Goal: Task Accomplishment & Management: Use online tool/utility

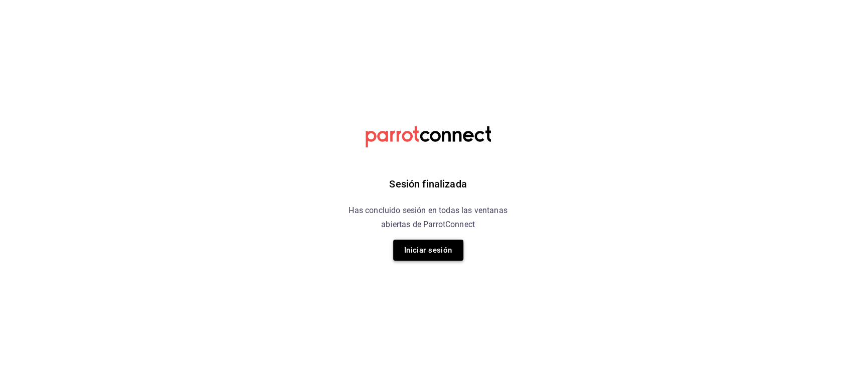
click at [425, 251] on button "Iniciar sesión" at bounding box center [428, 250] width 70 height 21
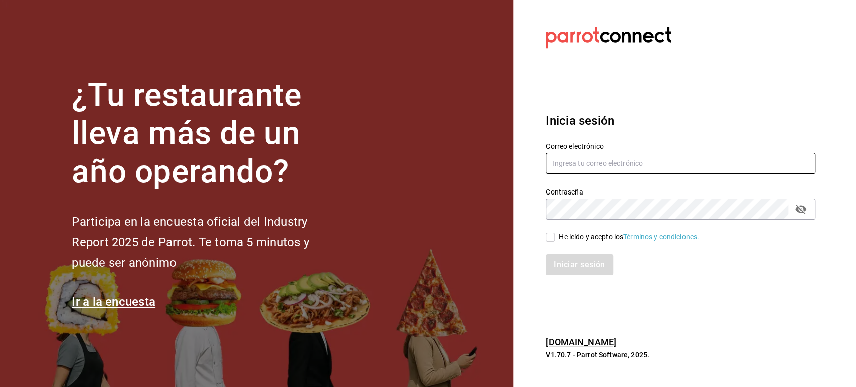
type input "[PERSON_NAME][EMAIL_ADDRESS][DOMAIN_NAME]"
click at [549, 240] on input "He leído y acepto los Términos y condiciones." at bounding box center [549, 237] width 9 height 9
checkbox input "true"
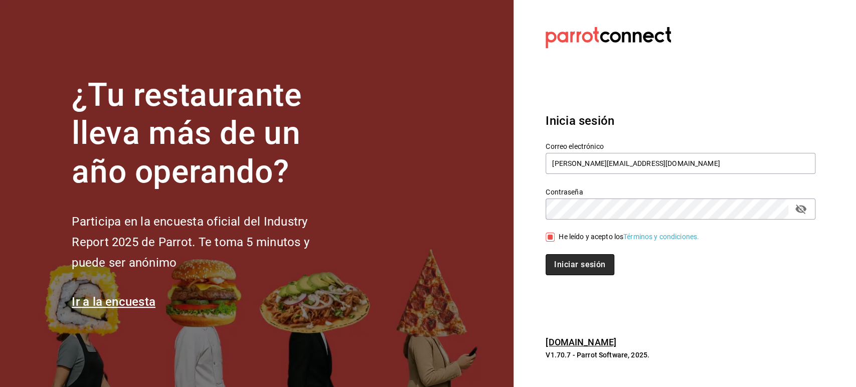
click at [585, 264] on button "Iniciar sesión" at bounding box center [579, 264] width 68 height 21
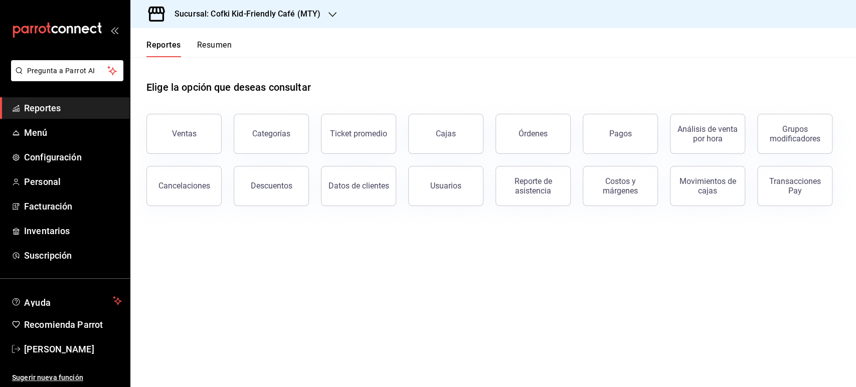
click at [551, 139] on button "Órdenes" at bounding box center [532, 134] width 75 height 40
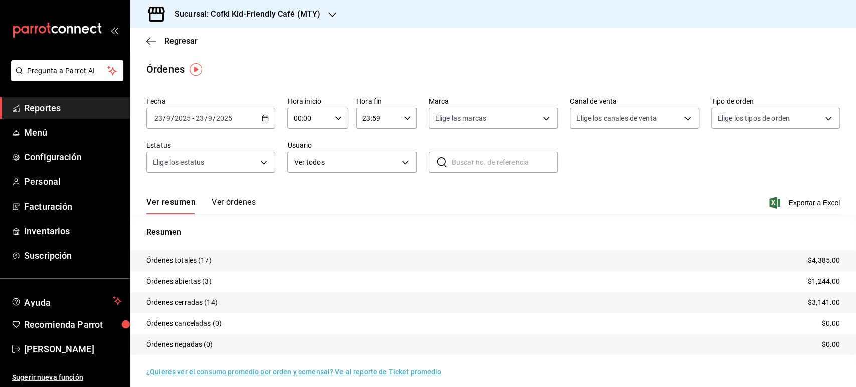
click at [295, 16] on h3 "Sucursal: Cofki Kid-Friendly Café (MTY)" at bounding box center [243, 14] width 154 height 12
click at [229, 59] on div "Cofki Cafe (La Aurora)" at bounding box center [205, 66] width 150 height 23
click at [221, 199] on button "Ver órdenes" at bounding box center [234, 205] width 44 height 17
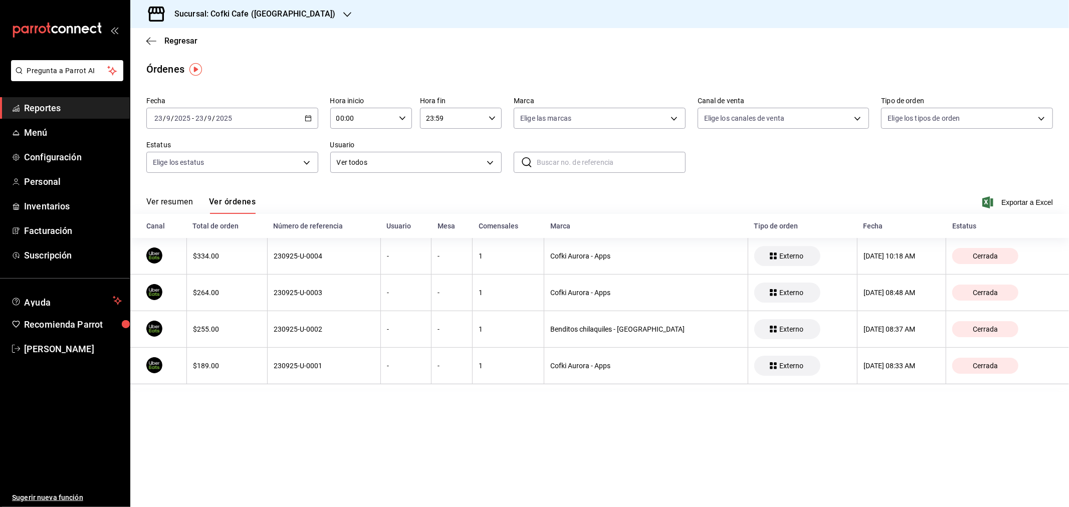
click at [168, 204] on button "Ver resumen" at bounding box center [169, 205] width 47 height 17
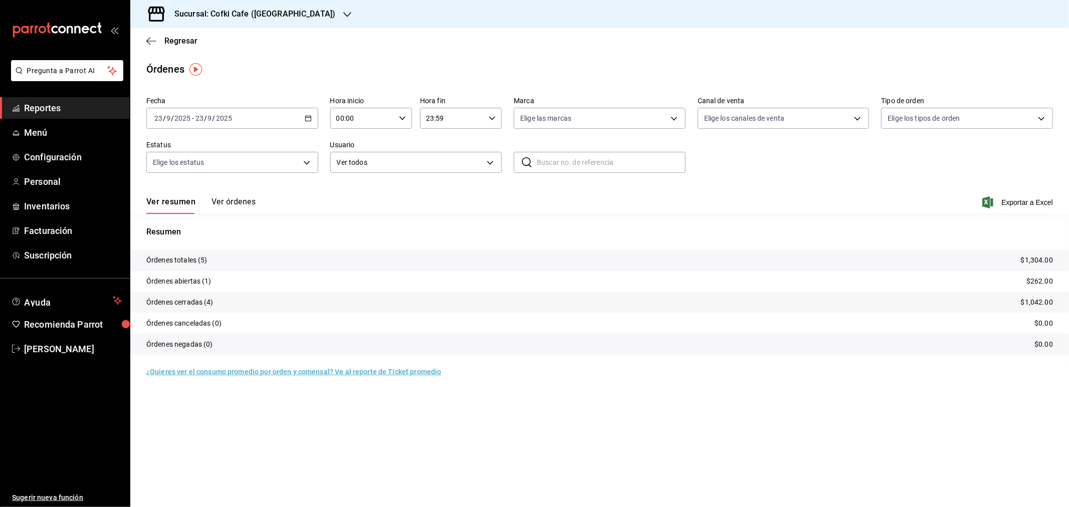
click at [281, 3] on div "Sucursal: Cofki Cafe ([GEOGRAPHIC_DATA])" at bounding box center [246, 14] width 217 height 28
click at [224, 34] on div "Cofki Kid-Friendly Café (MTY)" at bounding box center [205, 43] width 150 height 23
click at [318, 17] on h3 "Sucursal: Cofki Kid-Friendly Café (MTY)" at bounding box center [243, 14] width 154 height 12
click at [264, 62] on div "Cofki Cafe (La Aurora)" at bounding box center [205, 66] width 134 height 11
click at [223, 202] on button "Ver órdenes" at bounding box center [234, 205] width 44 height 17
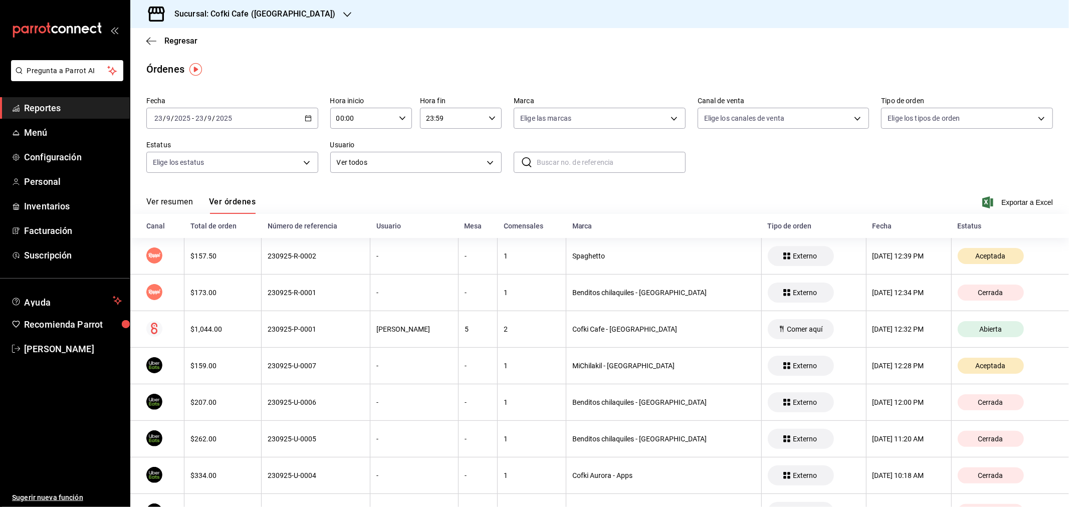
click at [163, 208] on button "Ver resumen" at bounding box center [169, 205] width 47 height 17
